Goal: Task Accomplishment & Management: Manage account settings

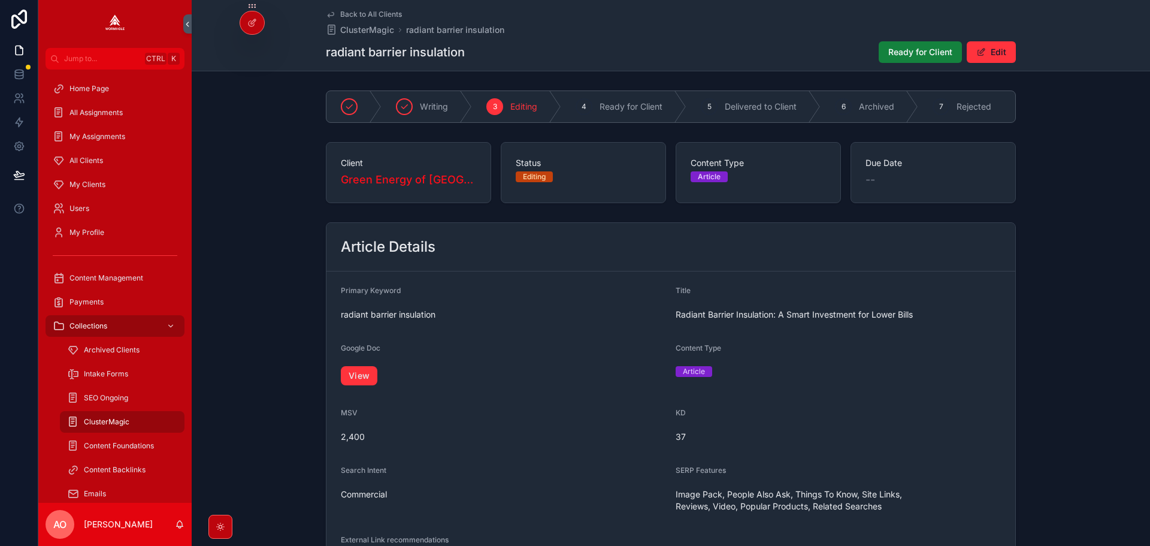
click at [924, 42] on button "Ready for Client" at bounding box center [920, 52] width 83 height 22
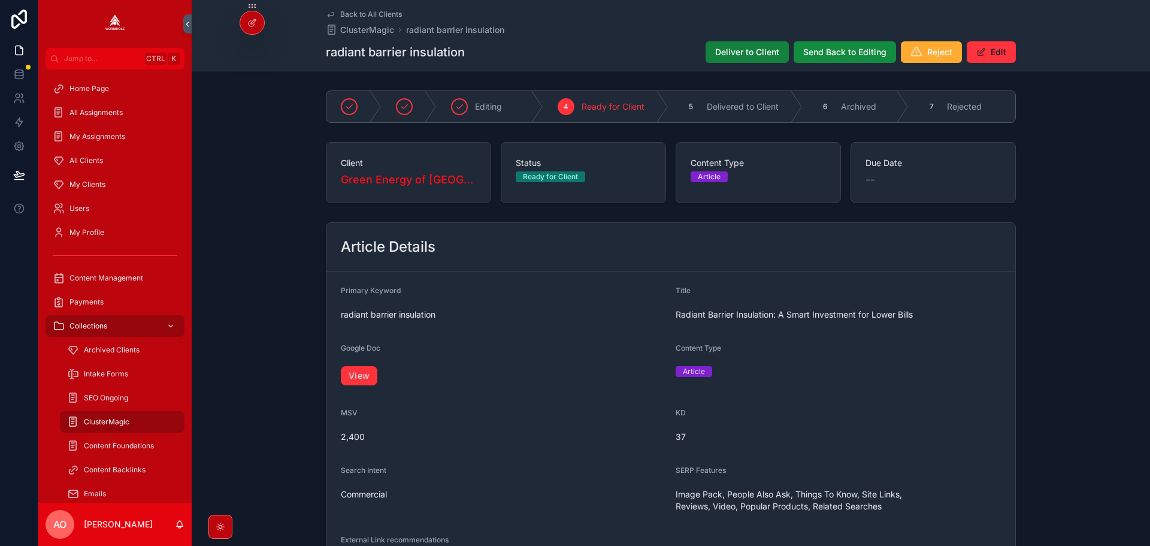
click at [752, 50] on span "Deliver to Client" at bounding box center [747, 52] width 64 height 12
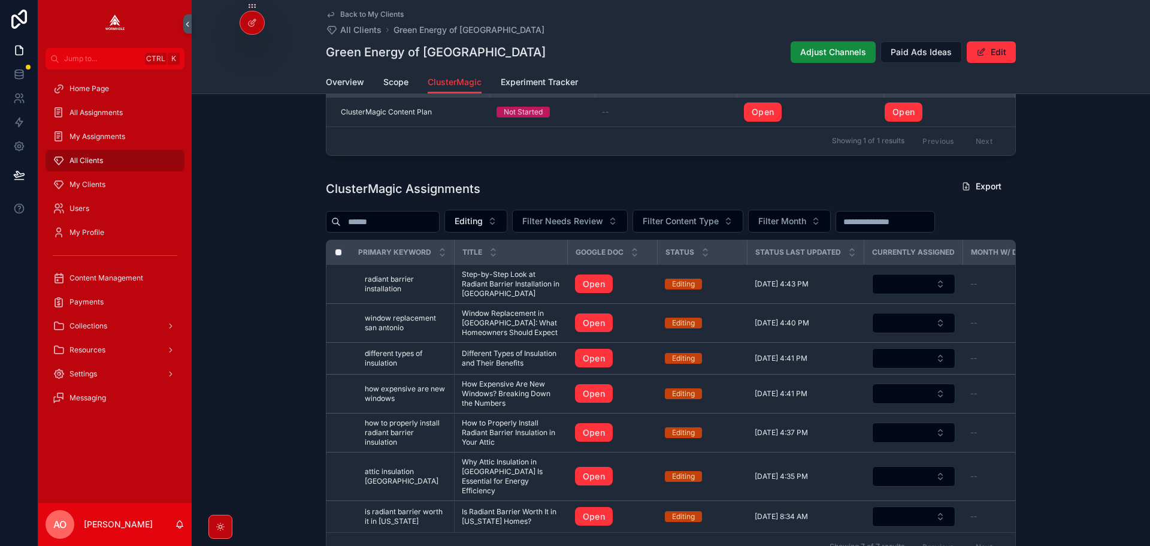
scroll to position [405, 0]
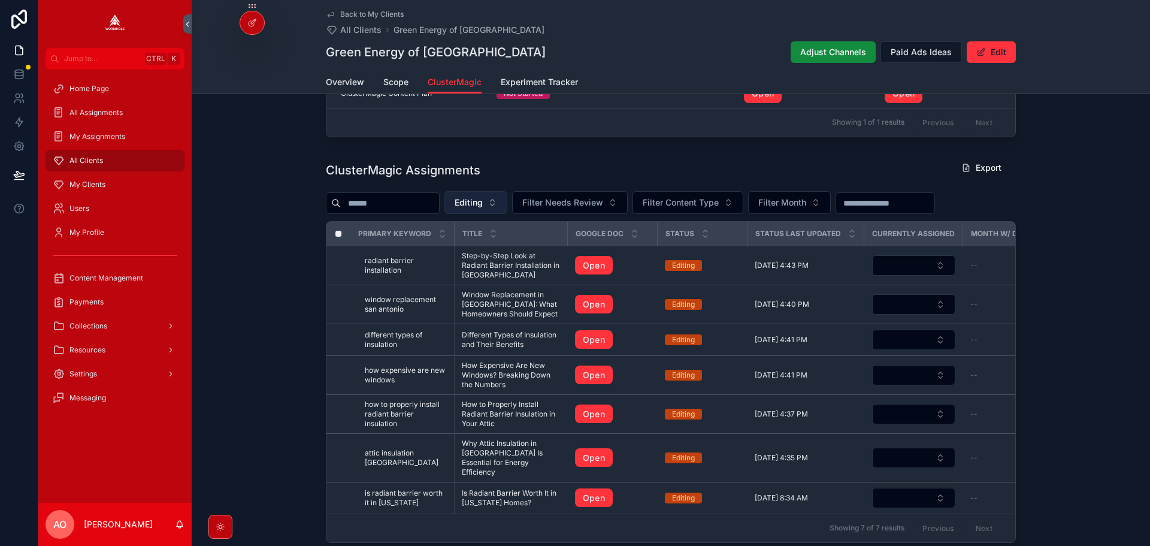
click at [483, 208] on span "Editing" at bounding box center [469, 202] width 28 height 12
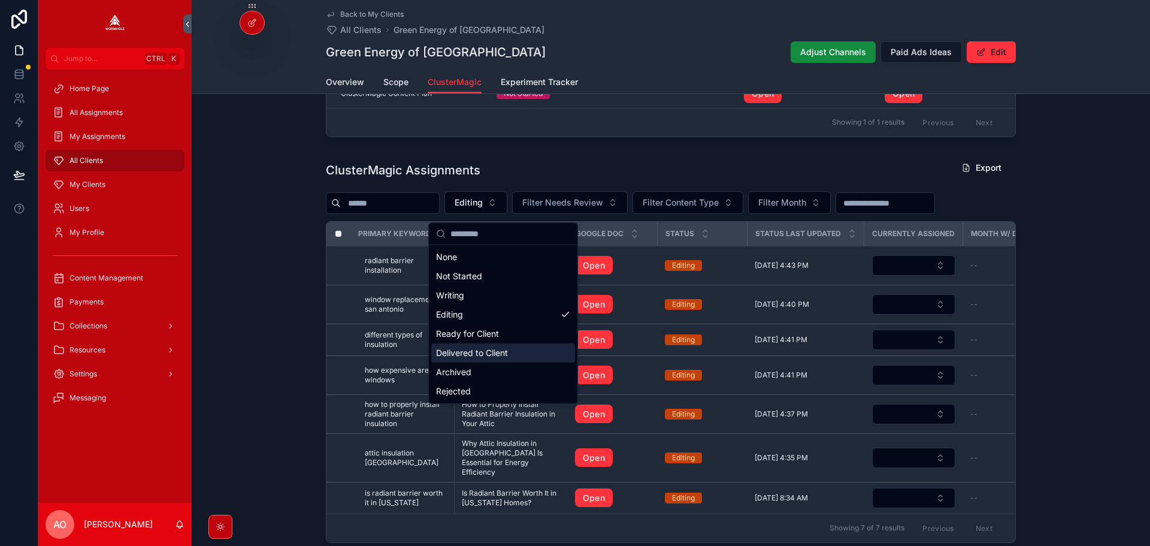
click at [497, 359] on div "Delivered to Client" at bounding box center [503, 352] width 144 height 19
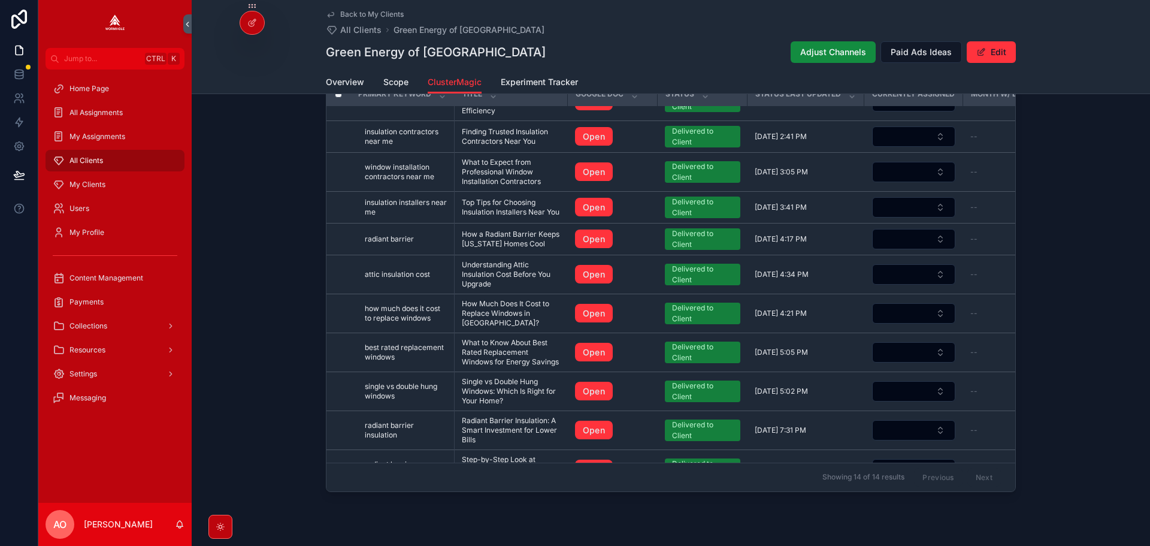
scroll to position [365, 0]
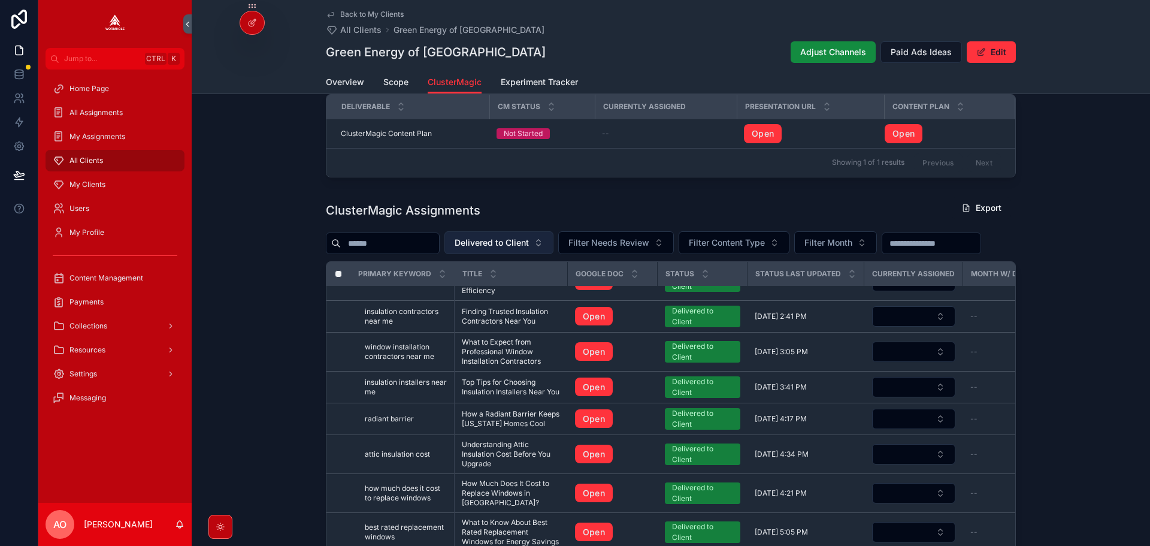
click at [505, 247] on span "Delivered to Client" at bounding box center [492, 243] width 74 height 12
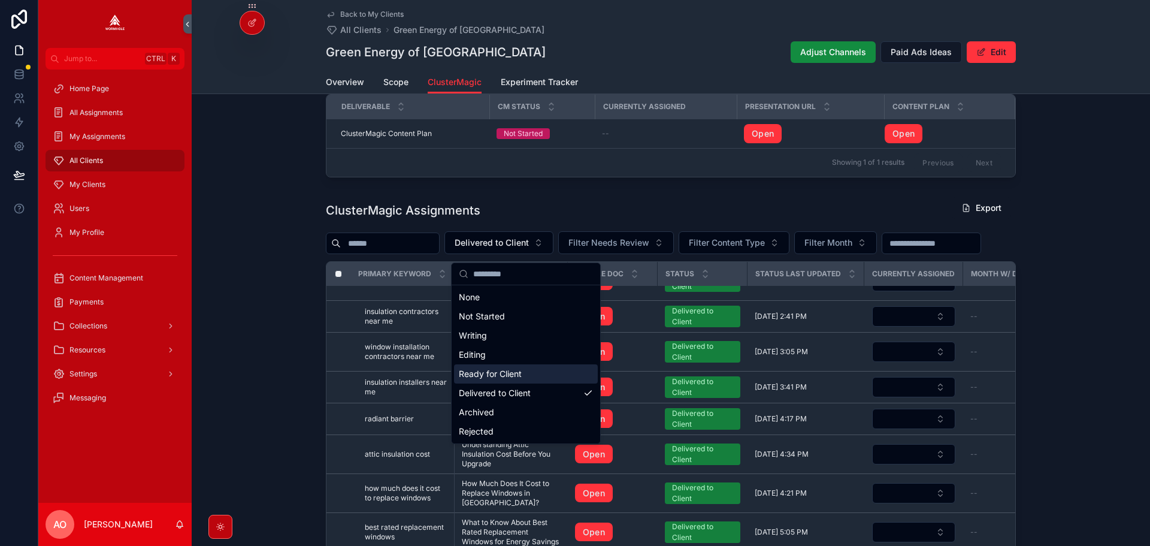
click at [492, 355] on div "Editing" at bounding box center [526, 354] width 144 height 19
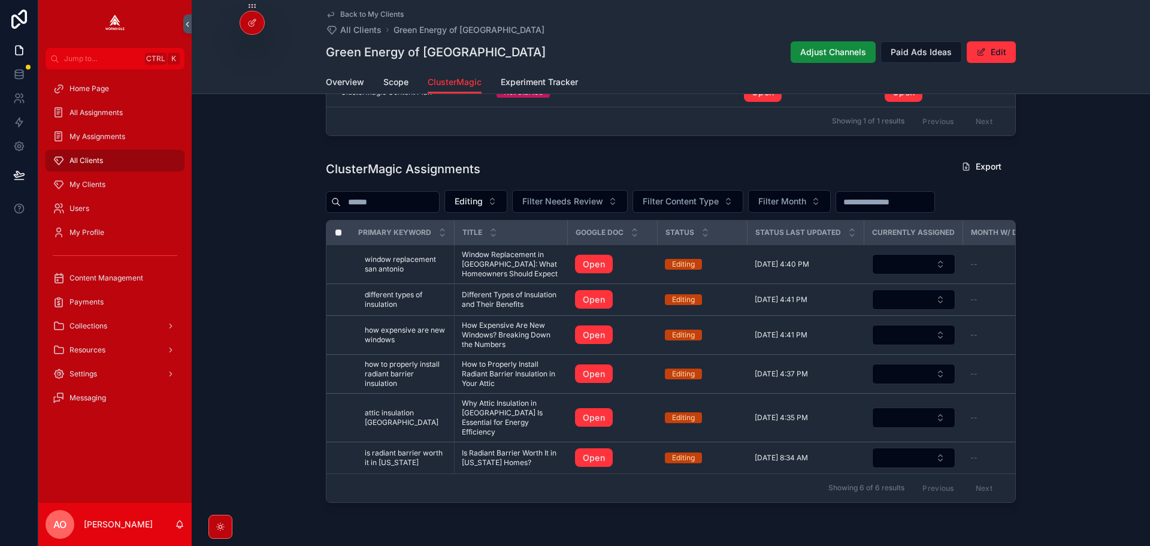
scroll to position [447, 0]
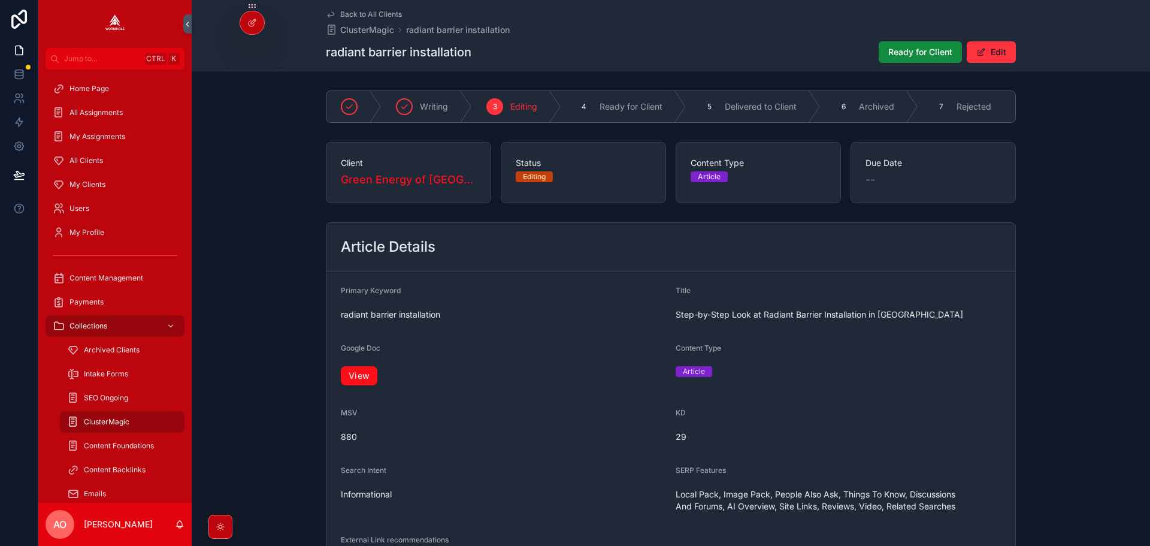
click at [362, 385] on link "View" at bounding box center [359, 375] width 37 height 19
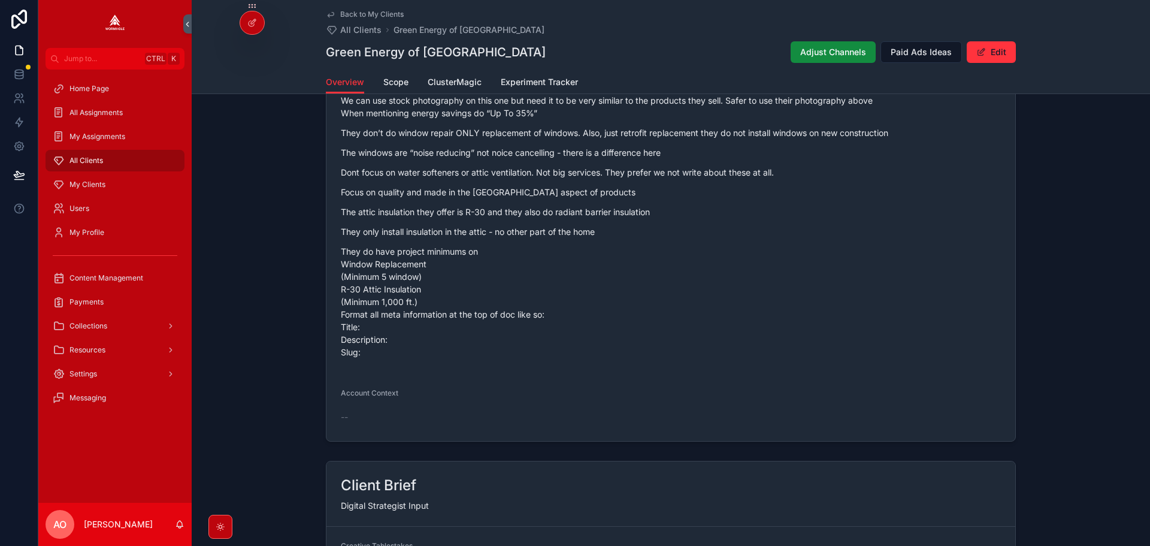
scroll to position [898, 0]
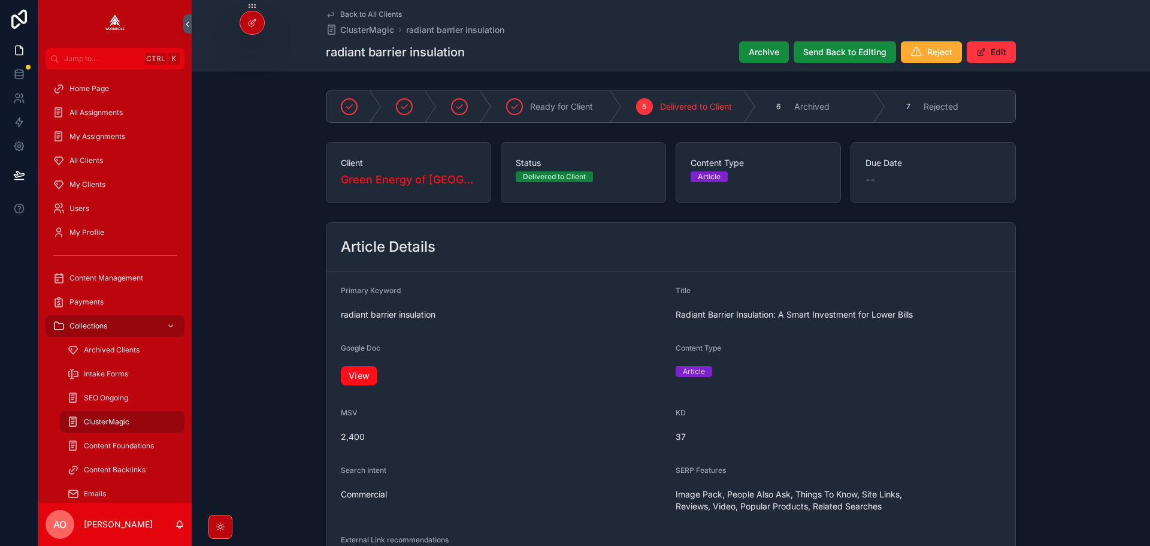
click at [350, 383] on link "View" at bounding box center [359, 375] width 37 height 19
click at [333, 368] on form "Primary Keyword single vs double hung windows Title Single vs Double Hung Windo…" at bounding box center [670, 429] width 689 height 316
click at [359, 375] on link "View" at bounding box center [359, 375] width 37 height 19
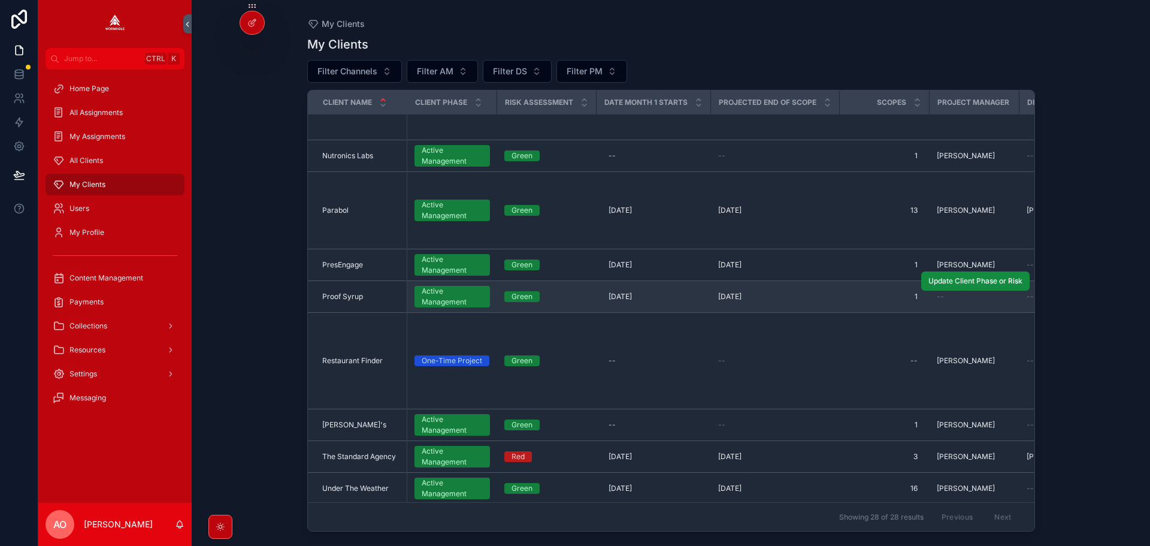
scroll to position [1022, 0]
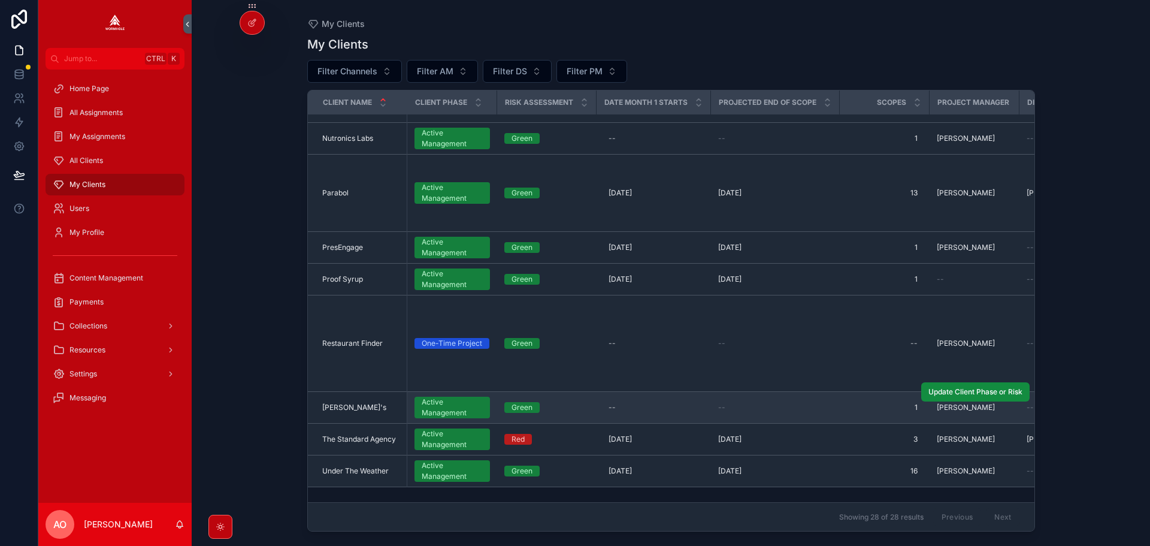
click at [362, 402] on div "Stan's Stan's" at bounding box center [361, 407] width 78 height 10
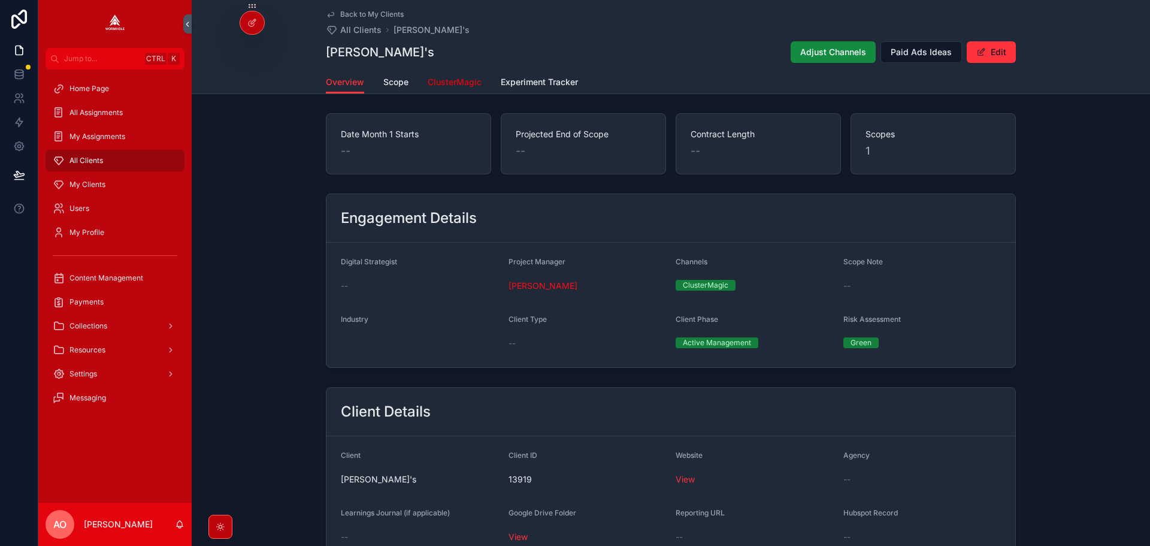
click at [444, 88] on link "ClusterMagic" at bounding box center [455, 83] width 54 height 24
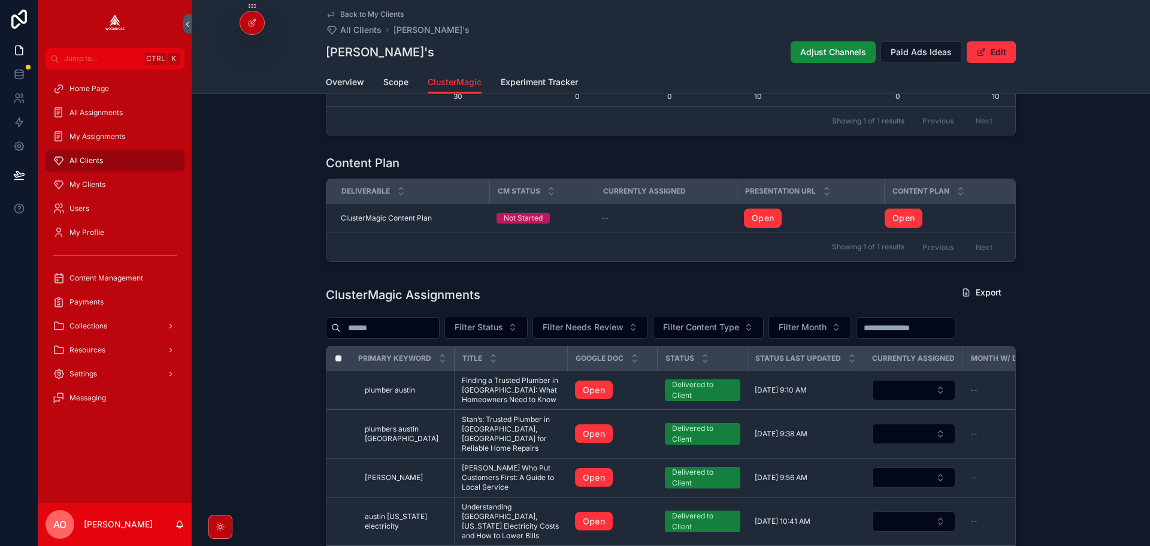
scroll to position [395, 0]
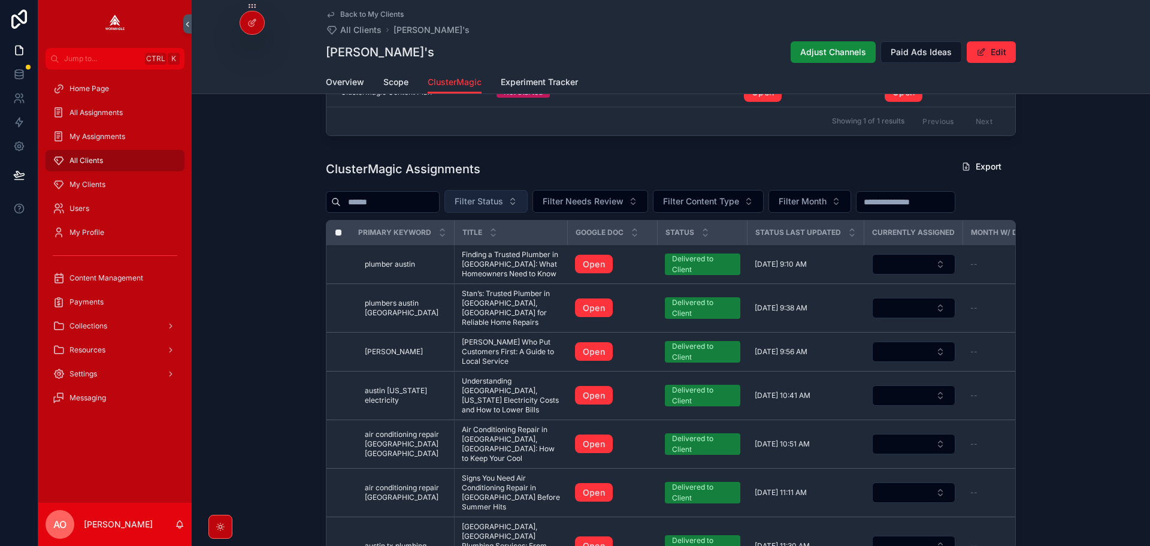
click at [479, 201] on button "Filter Status" at bounding box center [485, 201] width 83 height 23
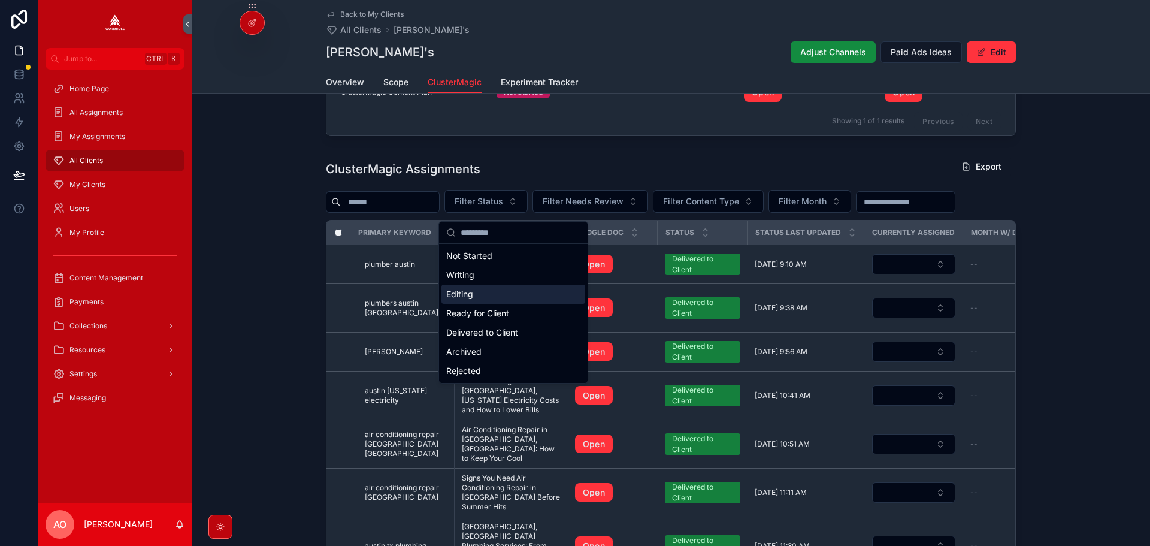
click at [497, 296] on div "Editing" at bounding box center [513, 293] width 144 height 19
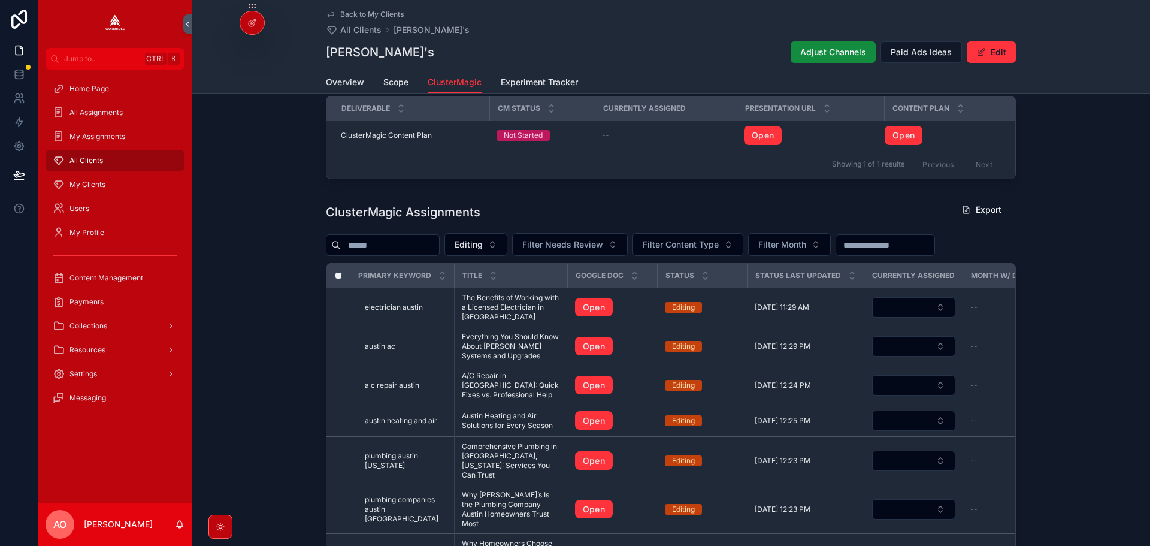
scroll to position [359, 0]
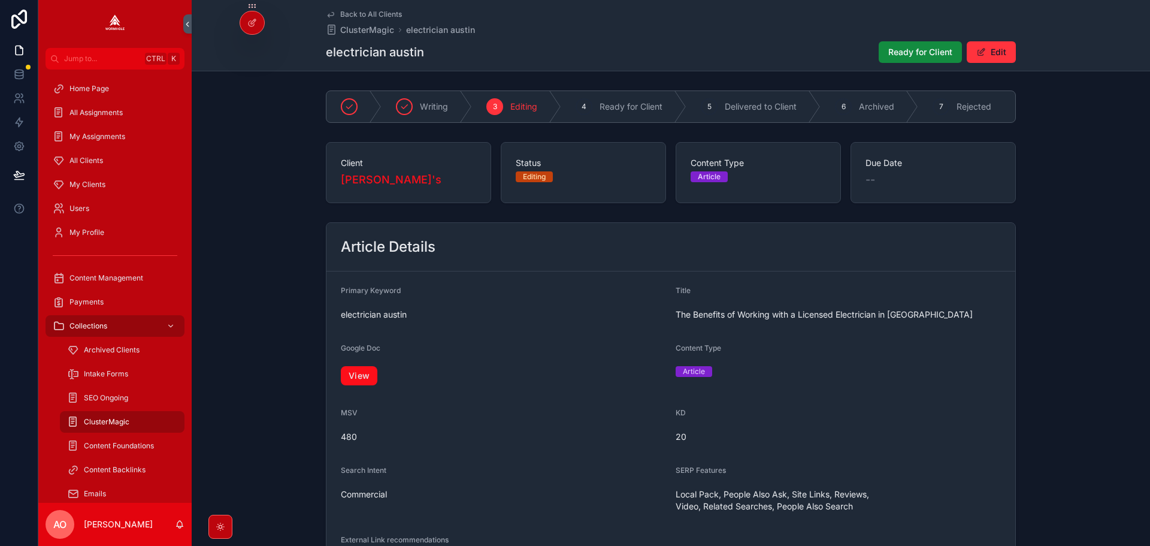
click at [364, 384] on link "View" at bounding box center [359, 375] width 37 height 19
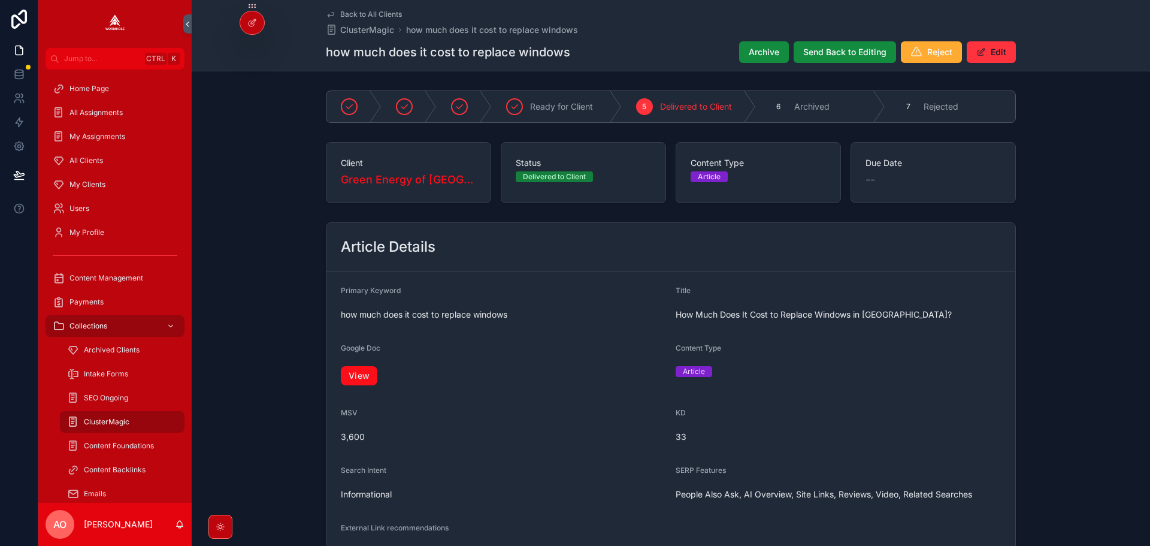
click at [355, 380] on link "View" at bounding box center [359, 375] width 37 height 19
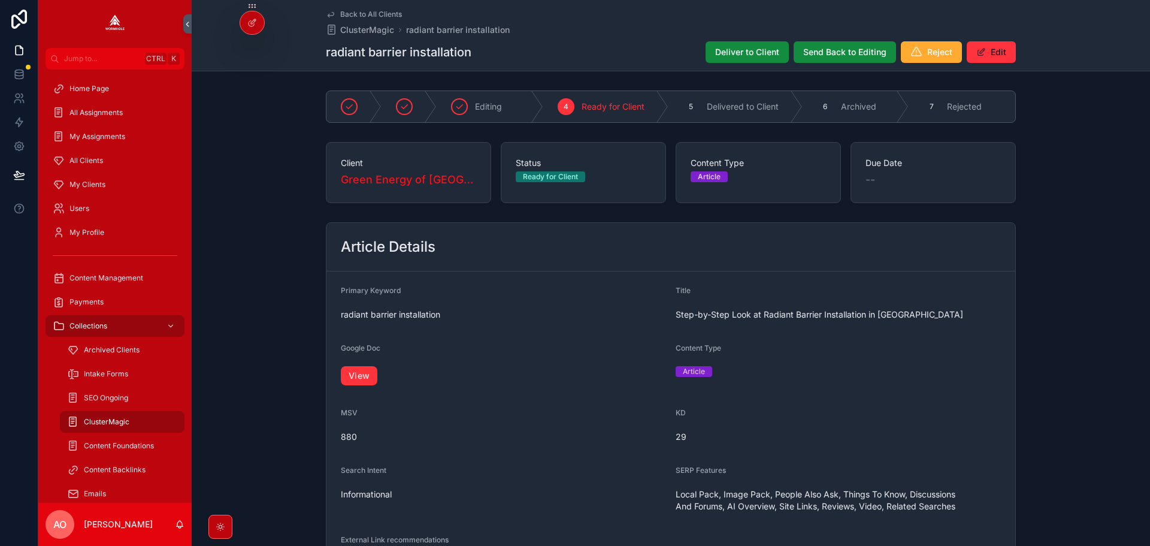
click at [747, 63] on div "Back to All Clients ClusterMagic radiant barrier installation radiant barrier i…" at bounding box center [671, 35] width 690 height 71
click at [725, 52] on span "Deliver to Client" at bounding box center [747, 52] width 64 height 12
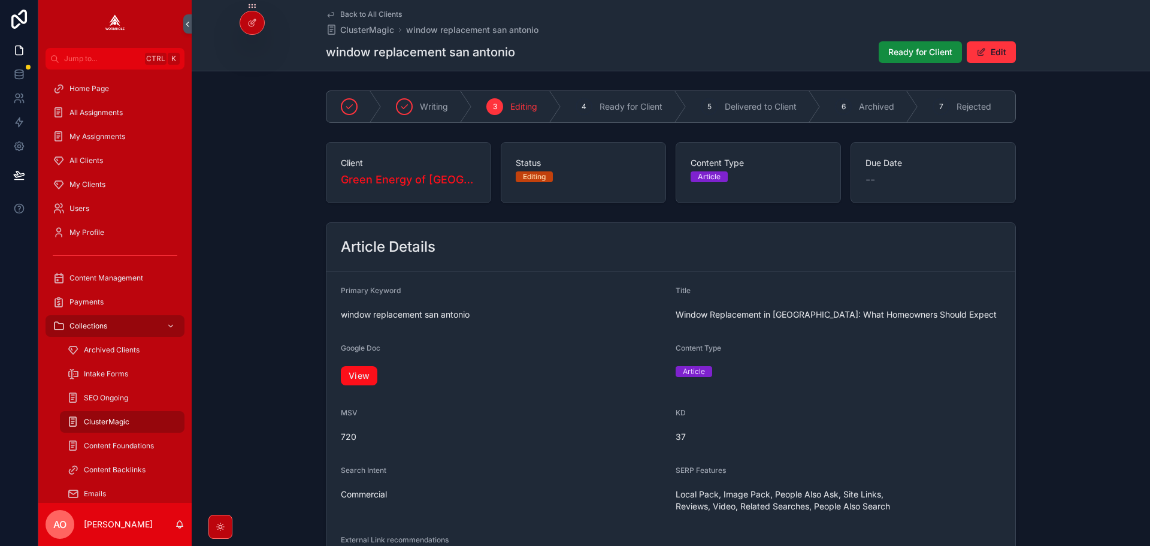
click at [370, 383] on link "View" at bounding box center [359, 375] width 37 height 19
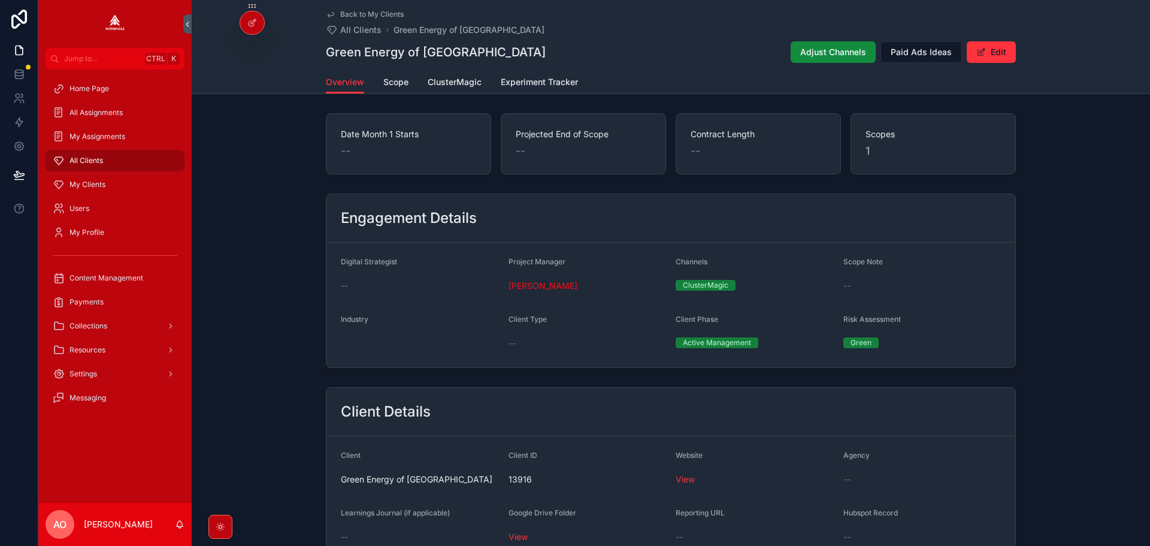
scroll to position [898, 0]
